Goal: Check status: Check status

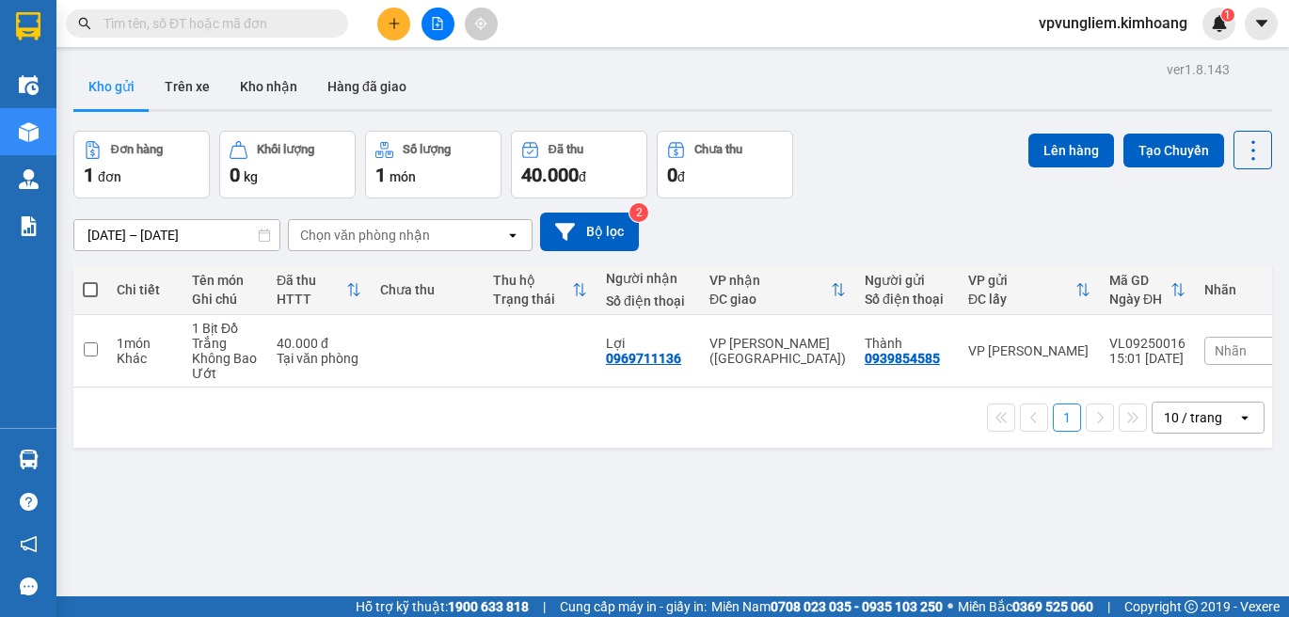
drag, startPoint x: 749, startPoint y: 94, endPoint x: 646, endPoint y: 83, distance: 103.2
drag, startPoint x: 646, startPoint y: 83, endPoint x: 458, endPoint y: 527, distance: 482.3
click at [458, 527] on div "ver 1.8.143 Kho gửi Trên xe Kho nhận Hàng đã giao Đơn hàng 1 đơn Khối lượng 0 k…" at bounding box center [673, 364] width 1214 height 617
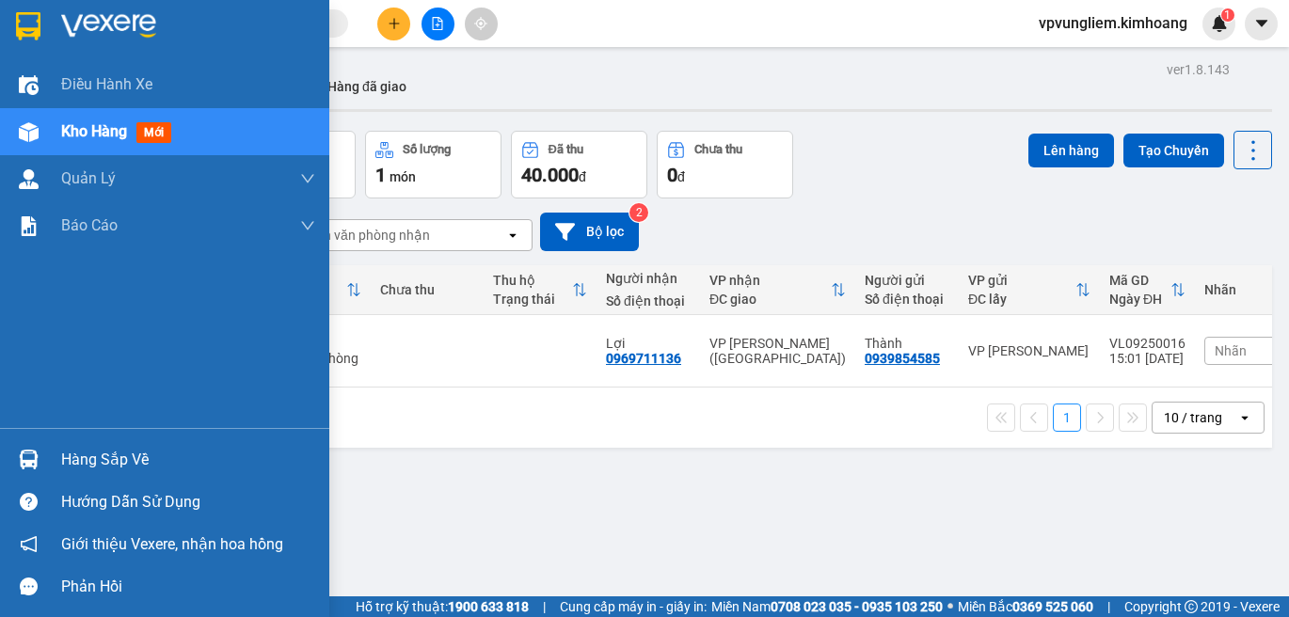
click at [97, 455] on div "Hàng sắp về" at bounding box center [188, 460] width 254 height 28
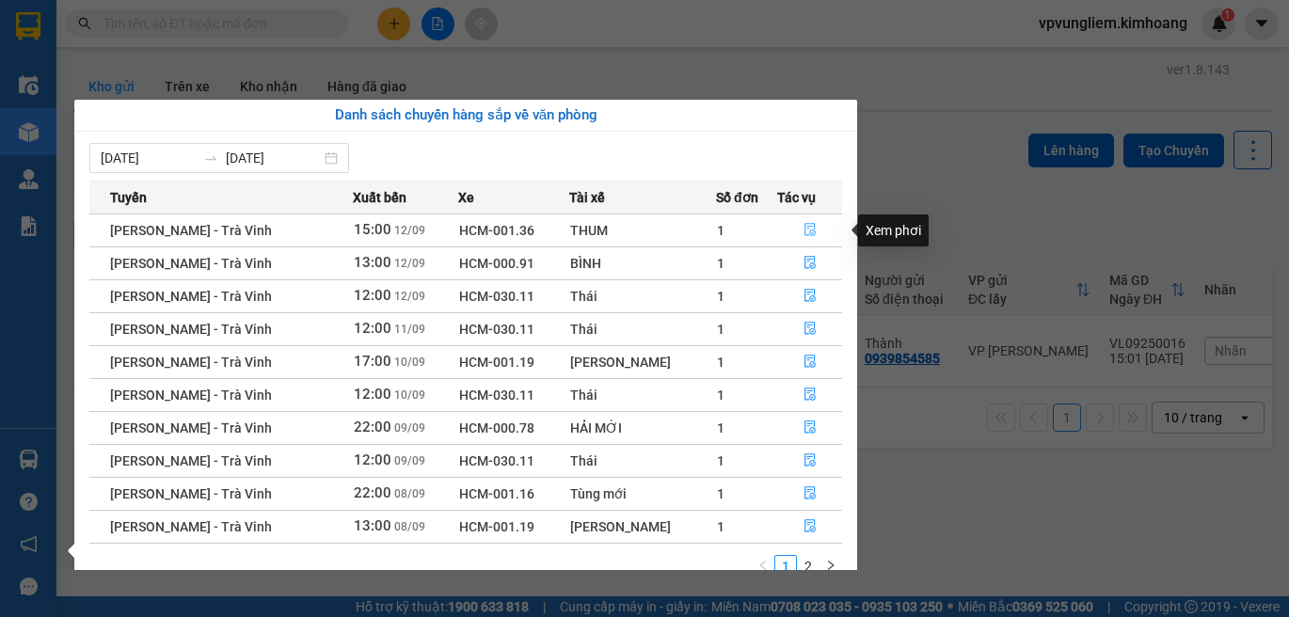
click at [810, 224] on icon "file-done" at bounding box center [810, 229] width 13 height 13
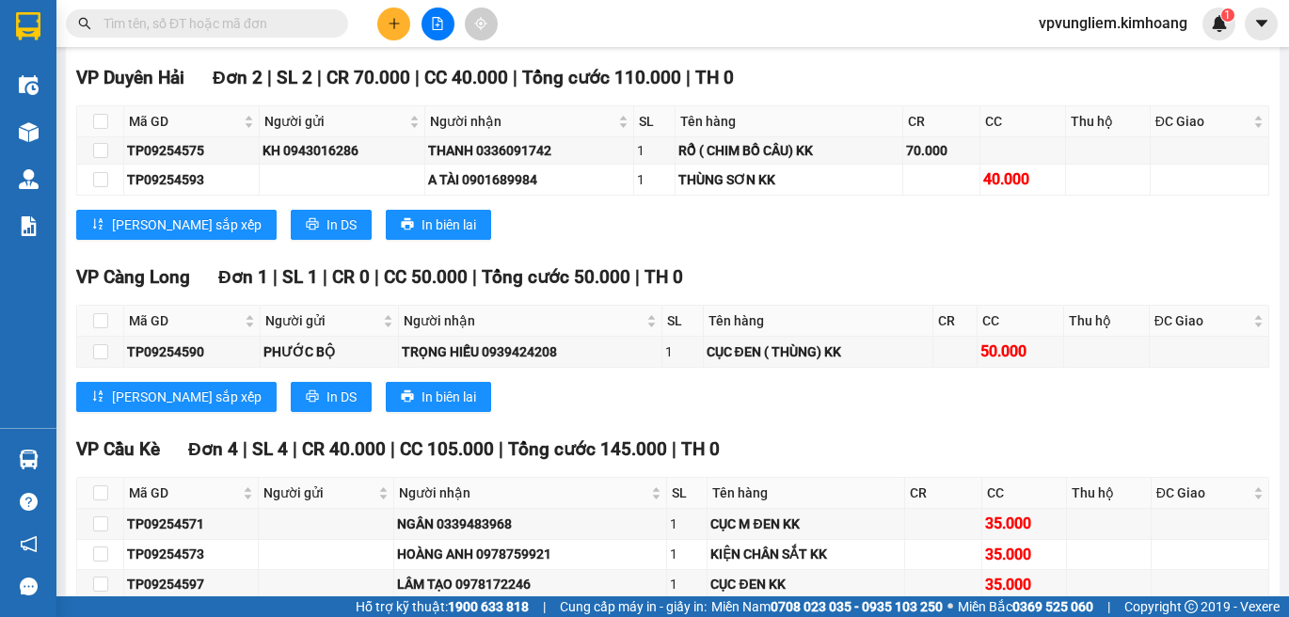
scroll to position [2572, 0]
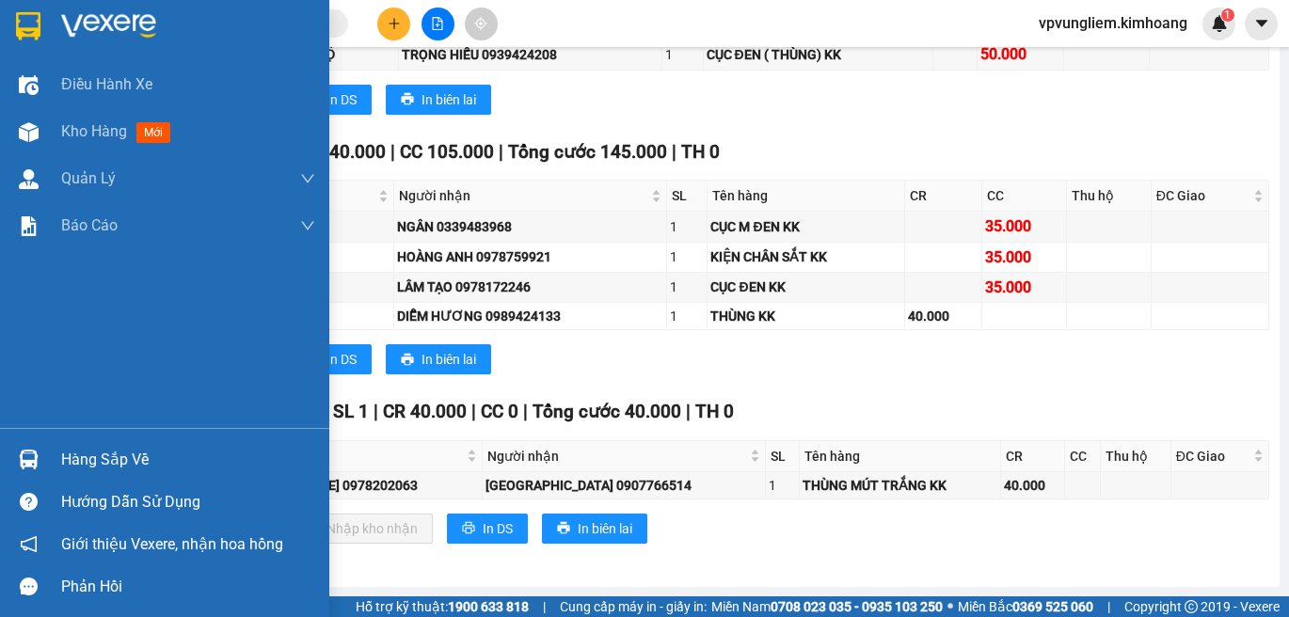
click at [127, 462] on div "Hàng sắp về" at bounding box center [188, 460] width 254 height 28
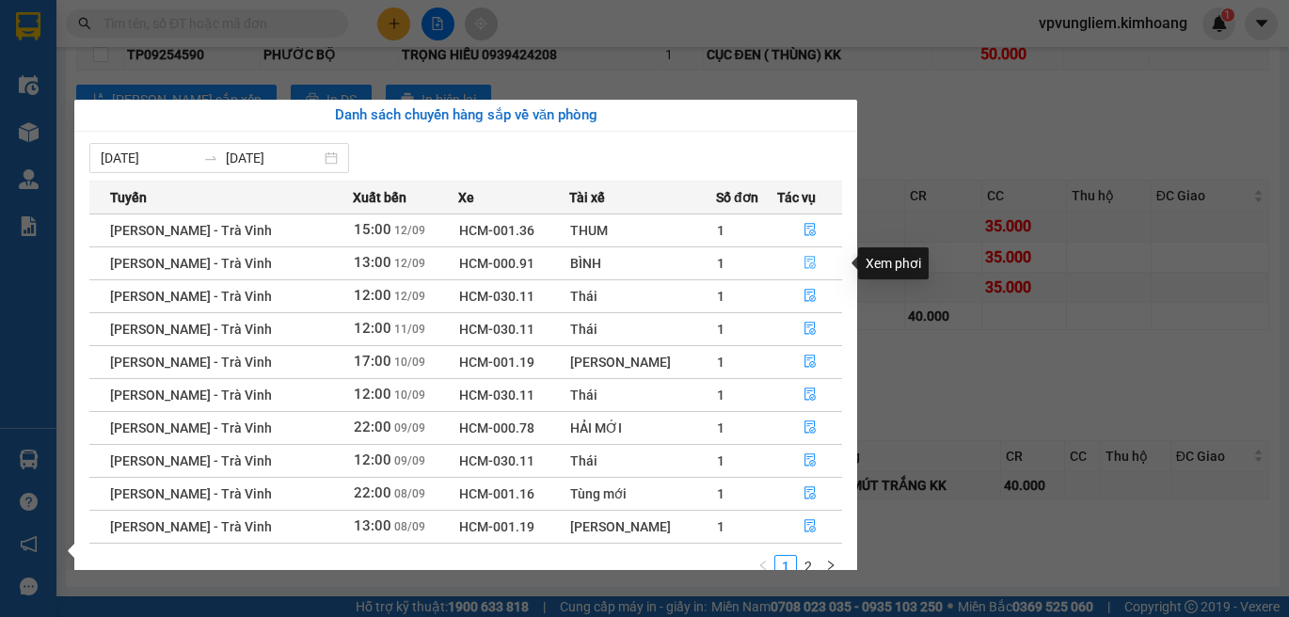
click at [808, 269] on icon "file-done" at bounding box center [810, 262] width 13 height 13
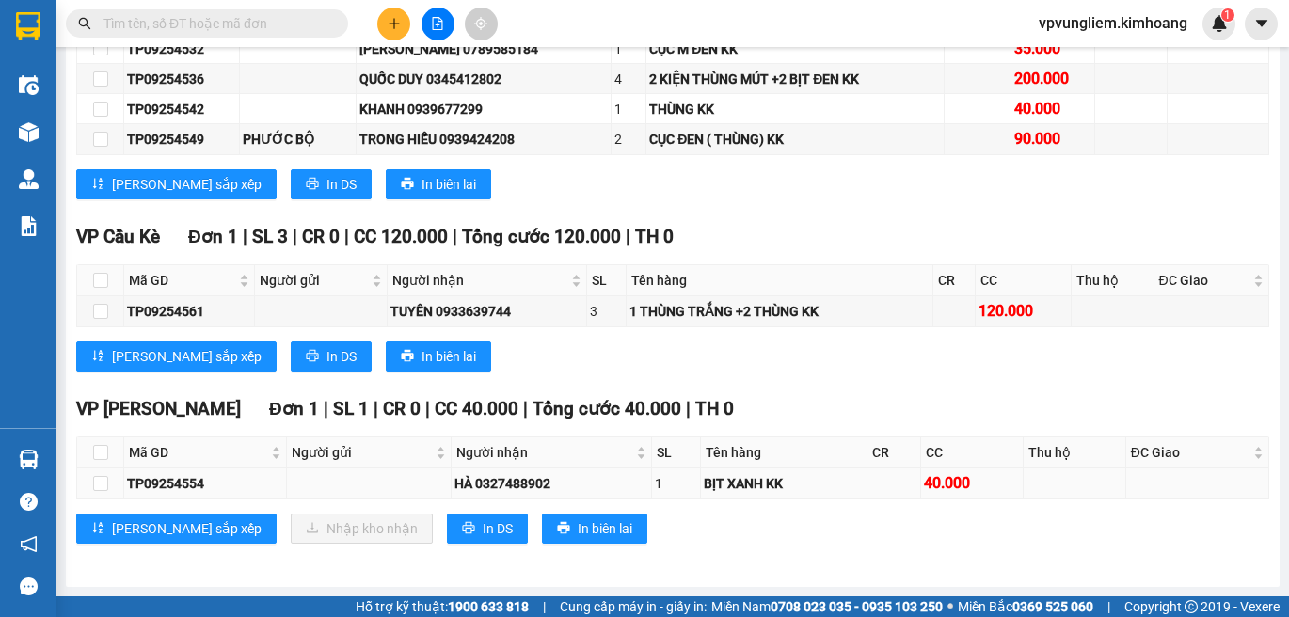
scroll to position [1967, 0]
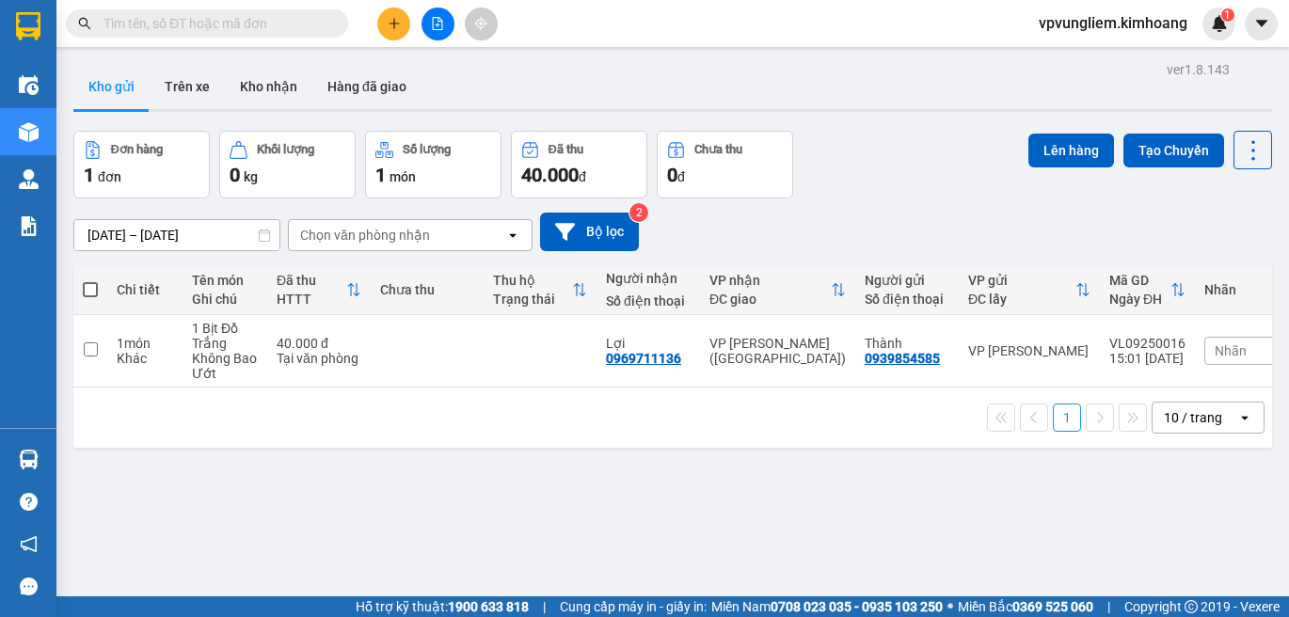
click at [282, 18] on input "text" at bounding box center [215, 23] width 222 height 21
